Goal: Find specific page/section: Find specific page/section

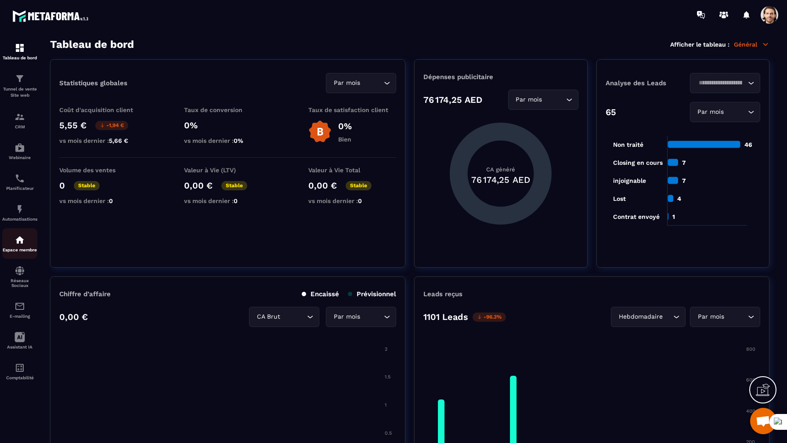
click at [21, 251] on p "Espace membre" at bounding box center [19, 249] width 35 height 5
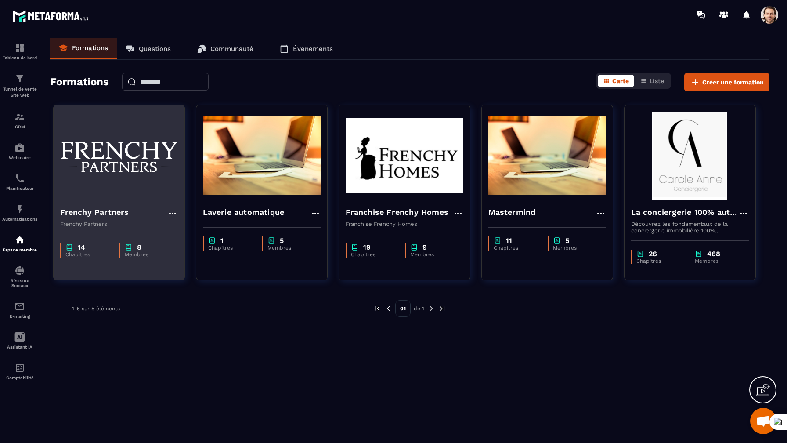
click at [123, 135] on img at bounding box center [119, 156] width 118 height 88
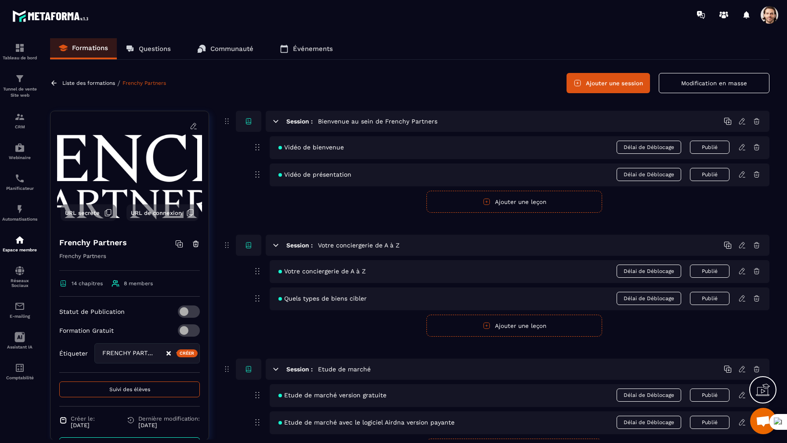
click at [742, 178] on icon at bounding box center [742, 174] width 8 height 8
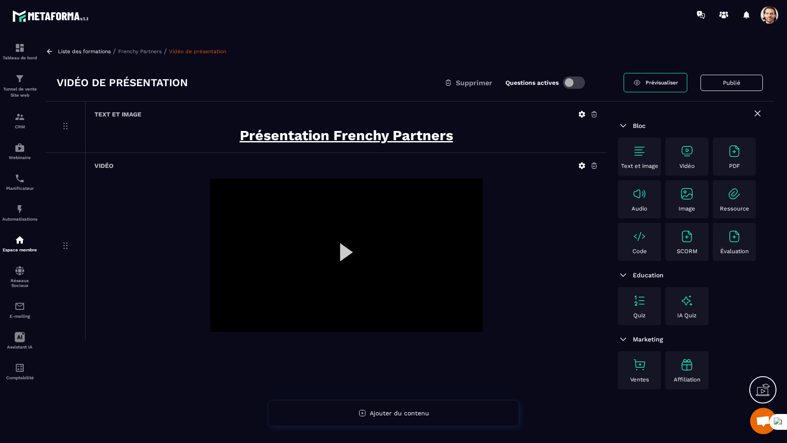
click at [650, 162] on div "Text et image" at bounding box center [639, 156] width 39 height 25
